Goal: Task Accomplishment & Management: Use online tool/utility

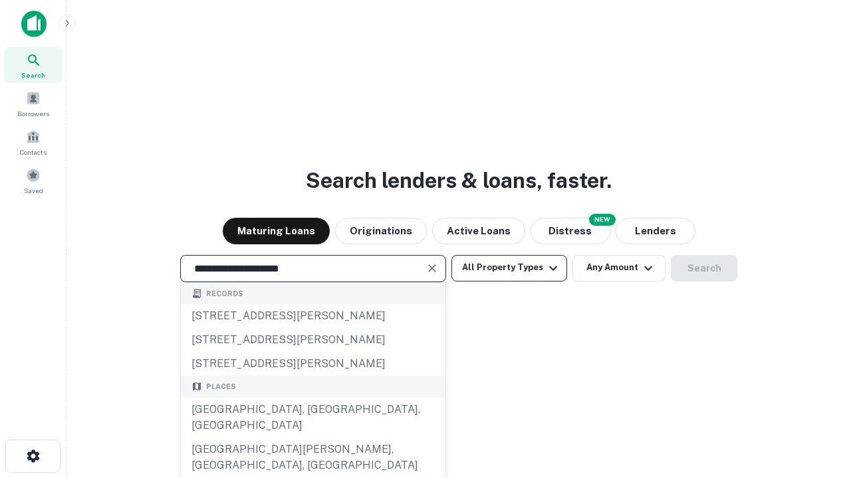
click at [312, 438] on div "[GEOGRAPHIC_DATA], [GEOGRAPHIC_DATA], [GEOGRAPHIC_DATA]" at bounding box center [313, 418] width 264 height 40
type input "**********"
click at [509, 268] on button "All Property Types" at bounding box center [509, 268] width 116 height 27
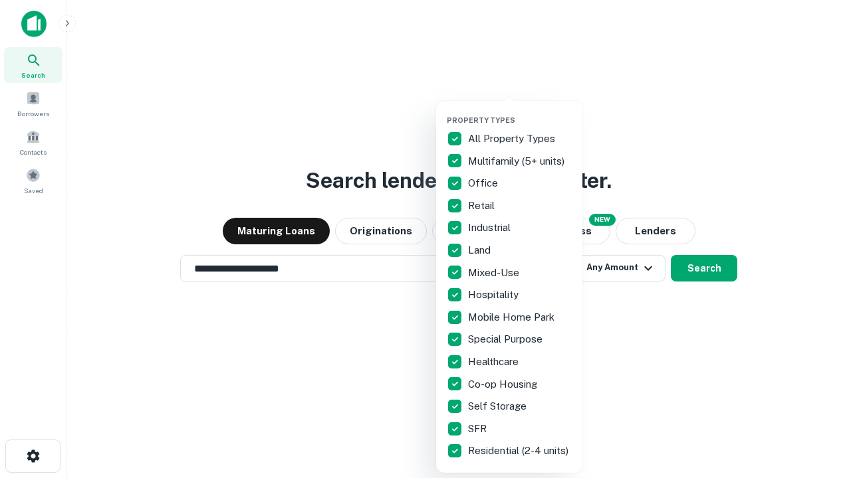
click at [520, 112] on button "button" at bounding box center [520, 112] width 146 height 1
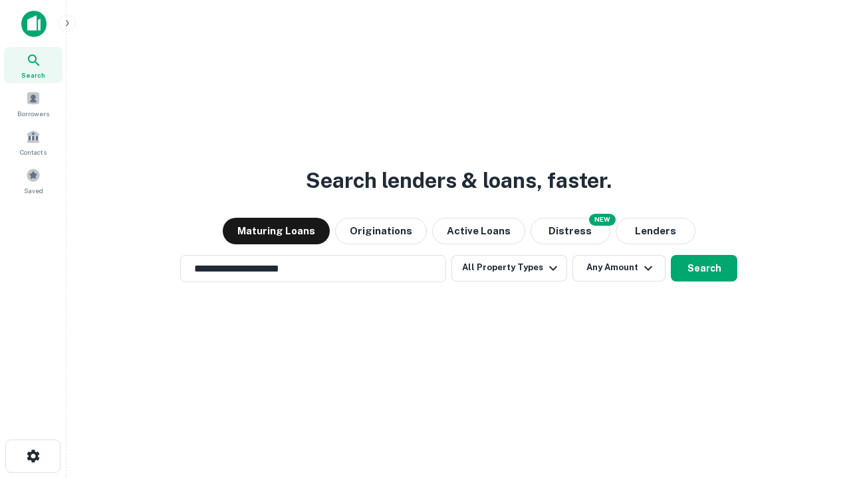
scroll to position [21, 0]
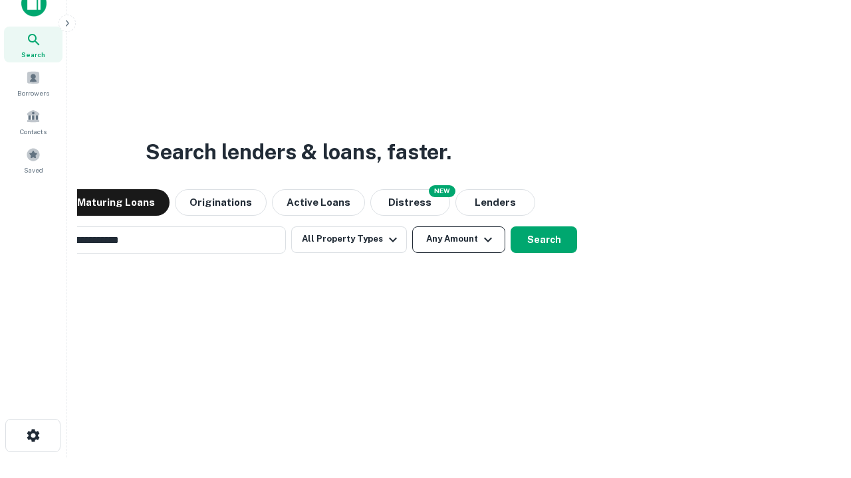
click at [412, 227] on button "Any Amount" at bounding box center [458, 240] width 93 height 27
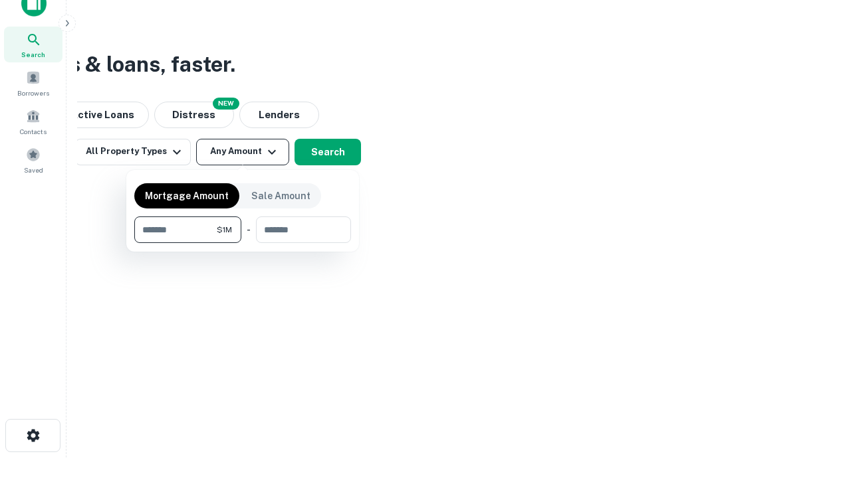
scroll to position [21, 0]
type input "*******"
click at [243, 243] on button "button" at bounding box center [242, 243] width 217 height 1
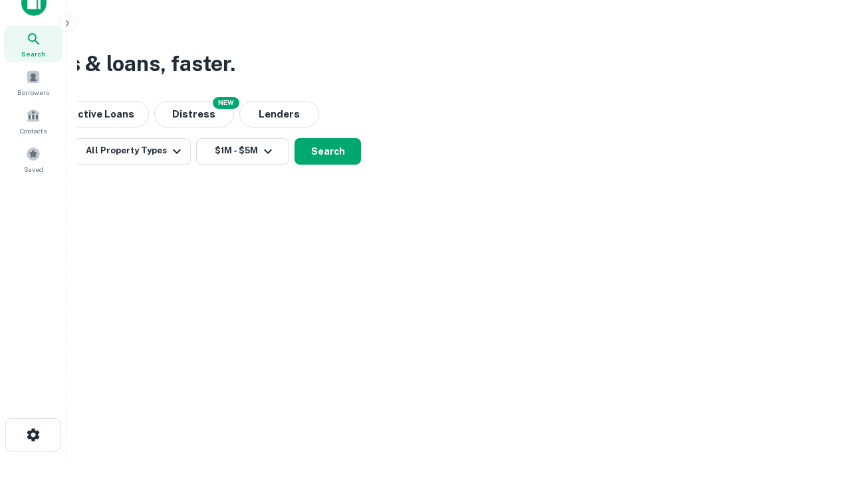
scroll to position [21, 0]
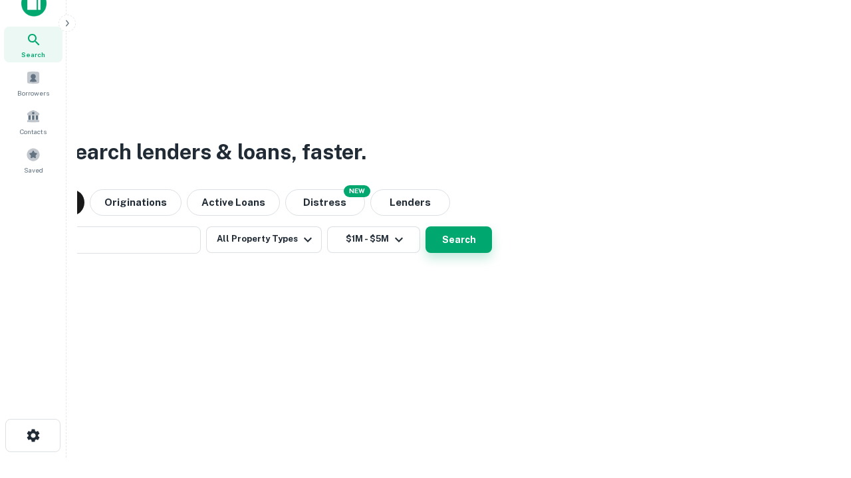
click at [425, 227] on button "Search" at bounding box center [458, 240] width 66 height 27
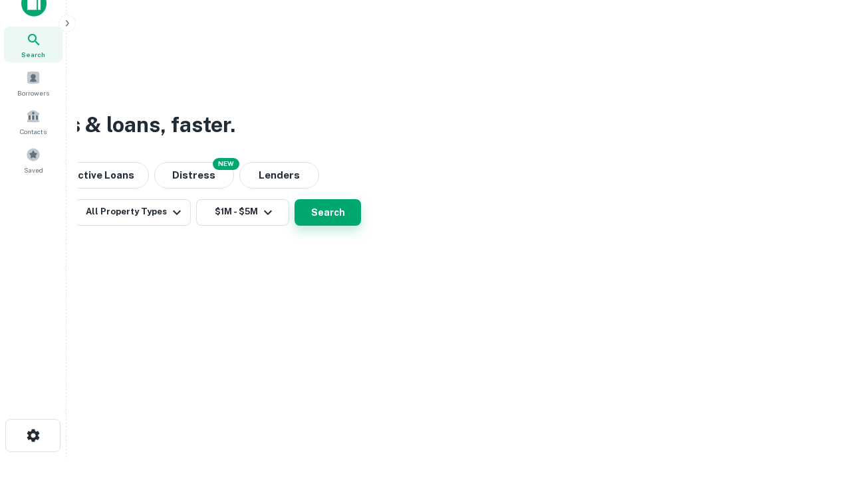
scroll to position [21, 0]
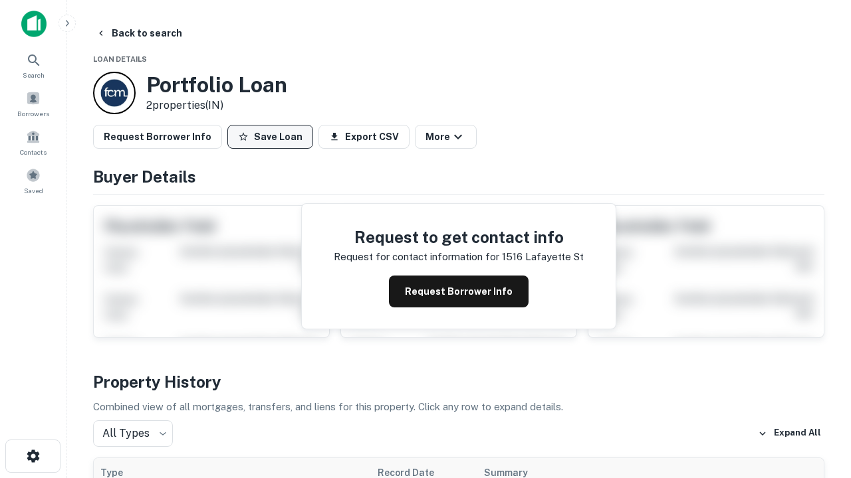
click at [270, 137] on button "Save Loan" at bounding box center [270, 137] width 86 height 24
click at [273, 137] on button "Save Loan" at bounding box center [270, 137] width 86 height 24
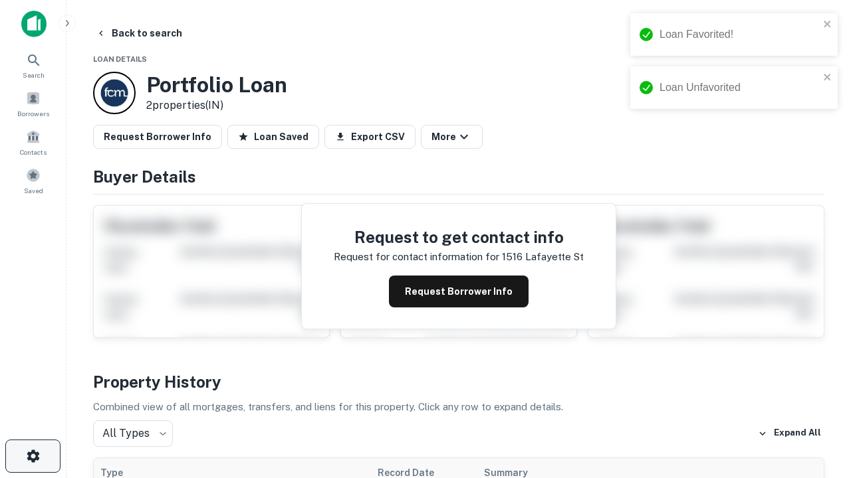
click at [33, 456] on icon "button" at bounding box center [33, 457] width 16 height 16
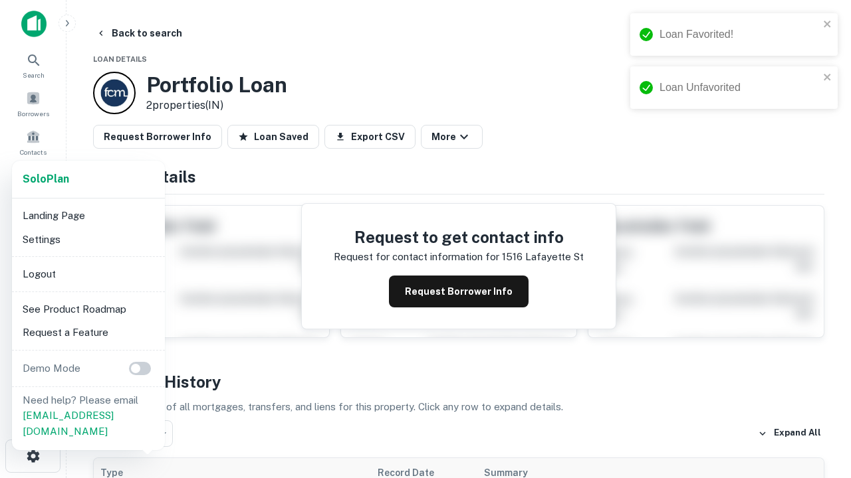
click at [88, 274] on li "Logout" at bounding box center [88, 274] width 142 height 24
